Goal: Information Seeking & Learning: Learn about a topic

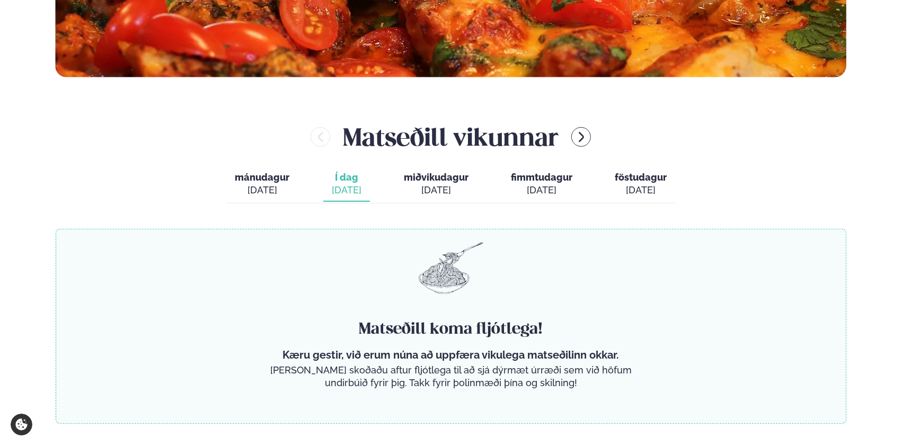
scroll to position [424, 0]
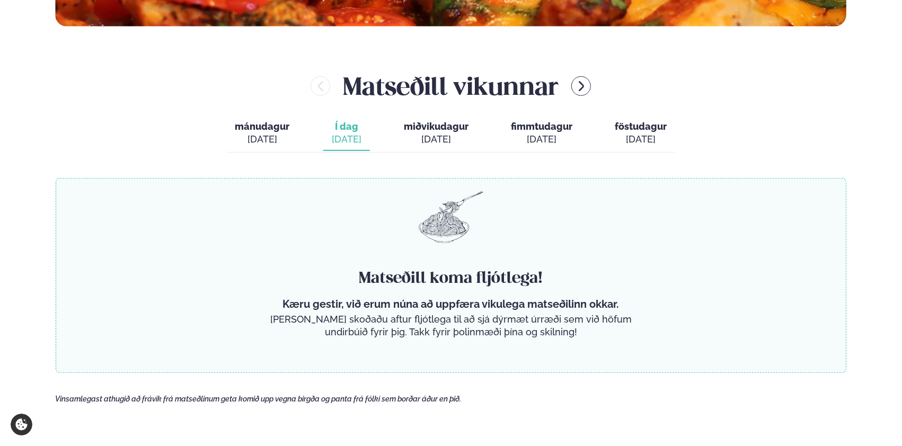
click at [267, 131] on span "mánudagur" at bounding box center [262, 126] width 55 height 11
click at [424, 123] on span "miðvikudagur" at bounding box center [436, 126] width 65 height 11
click at [345, 125] on span "Í dag" at bounding box center [347, 126] width 30 height 13
click at [265, 130] on span "mánudagur" at bounding box center [262, 126] width 55 height 11
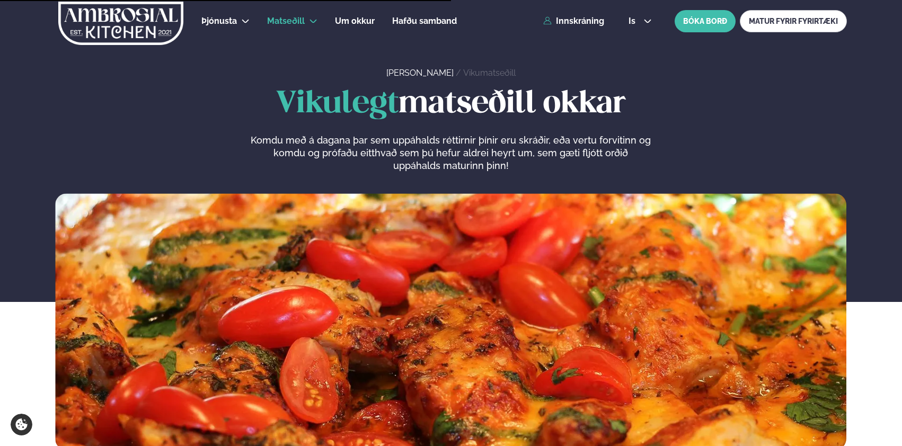
scroll to position [424, 0]
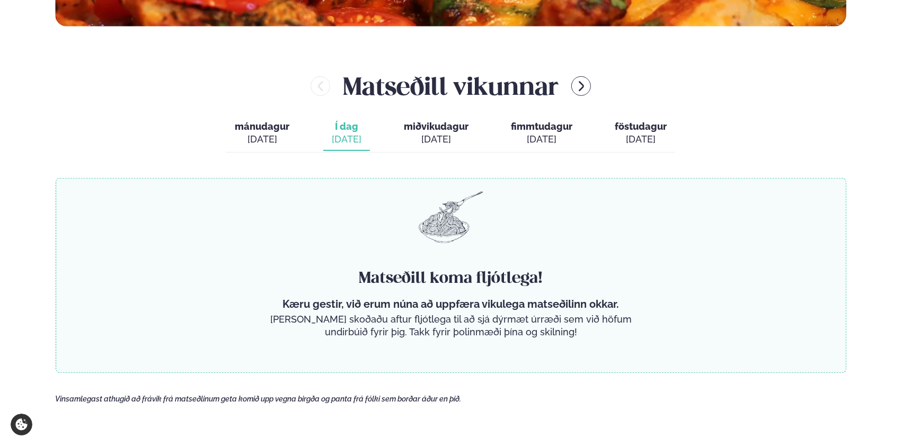
click at [434, 130] on span "miðvikudagur" at bounding box center [436, 126] width 65 height 11
click at [553, 125] on span "fimmtudagur" at bounding box center [541, 126] width 61 height 11
click at [271, 125] on span "mánudagur" at bounding box center [262, 126] width 55 height 11
click at [265, 126] on span "mánudagur" at bounding box center [262, 126] width 55 height 11
click at [342, 125] on span "Í dag" at bounding box center [347, 126] width 30 height 13
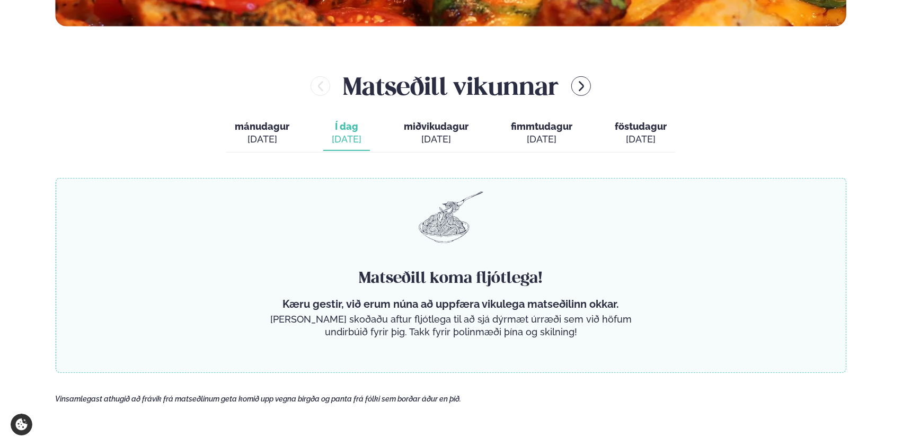
click at [249, 127] on span "mánudagur" at bounding box center [262, 126] width 55 height 11
click at [334, 123] on span "Í dag" at bounding box center [347, 126] width 30 height 13
click at [276, 130] on span "mánudagur" at bounding box center [262, 126] width 55 height 11
click at [343, 130] on span "Í dag" at bounding box center [347, 126] width 30 height 13
click at [273, 135] on div "[DATE]" at bounding box center [262, 139] width 55 height 13
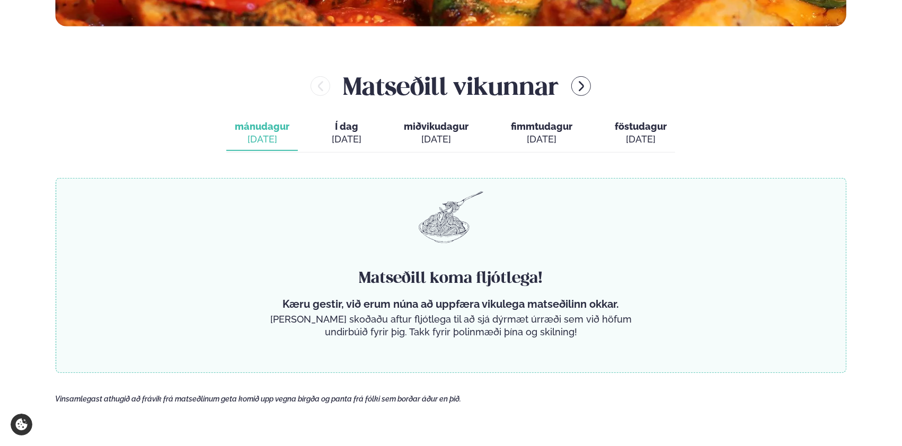
click at [582, 87] on icon "menu-btn-right" at bounding box center [581, 86] width 5 height 10
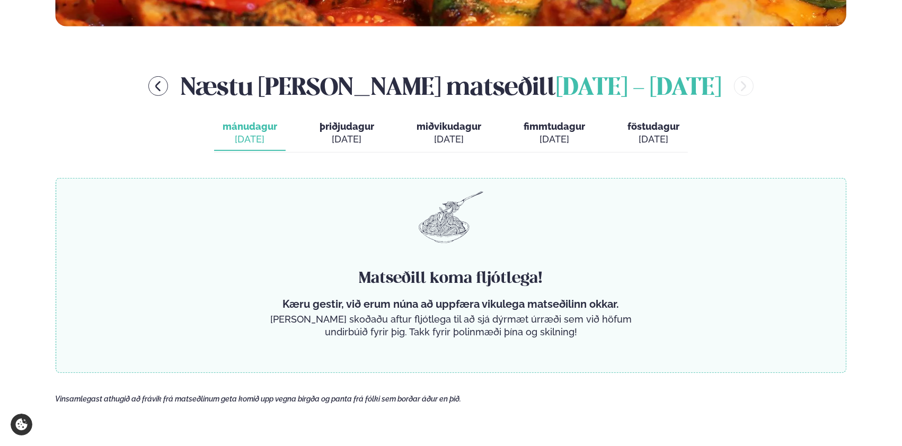
click at [164, 83] on icon "menu-btn-left" at bounding box center [158, 86] width 13 height 13
